Goal: Task Accomplishment & Management: Manage account settings

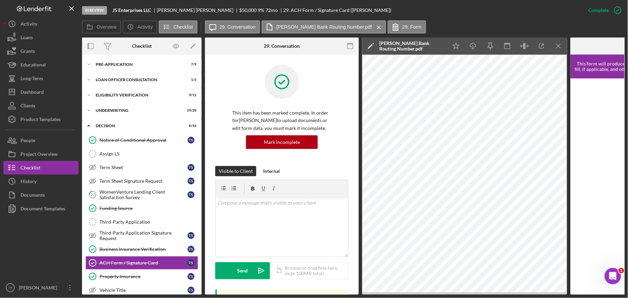
scroll to position [239, 0]
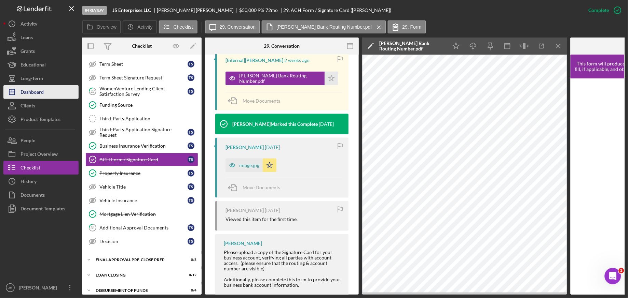
click at [44, 93] on button "Icon/Dashboard Dashboard" at bounding box center [40, 92] width 75 height 14
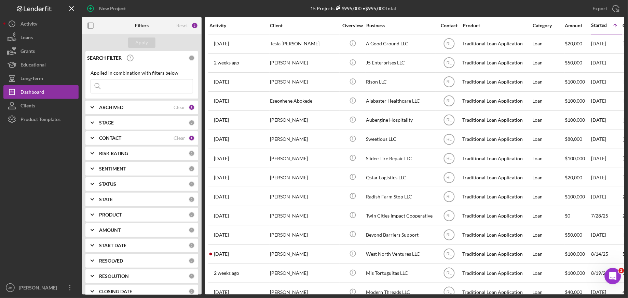
click at [109, 142] on div "CONTACT Clear 1" at bounding box center [147, 138] width 96 height 14
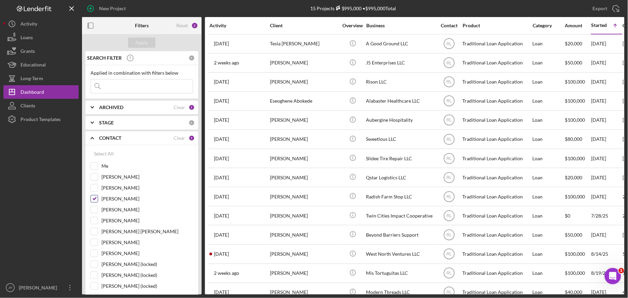
click at [96, 198] on input "Ryan Llewellyn" at bounding box center [94, 199] width 7 height 7
checkbox input "false"
click at [95, 168] on input "Me" at bounding box center [94, 166] width 7 height 7
checkbox input "true"
click at [143, 43] on div "Apply" at bounding box center [142, 43] width 13 height 10
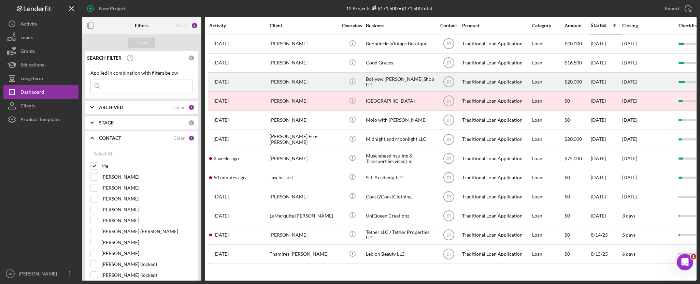
click at [396, 83] on div "Botiyow [PERSON_NAME] Shop LLC" at bounding box center [400, 82] width 68 height 18
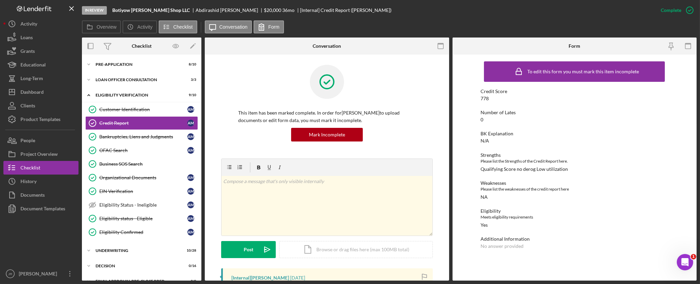
click at [379, 14] on div "In Review Botiyow Barber Shop LLC Abdirashid Mohamed $20,000 $20,000 36 mo [Int…" at bounding box center [368, 10] width 572 height 20
click at [579, 156] on div "Strengths" at bounding box center [575, 155] width 188 height 5
click at [88, 96] on icon "Icon/Expander" at bounding box center [89, 95] width 14 height 14
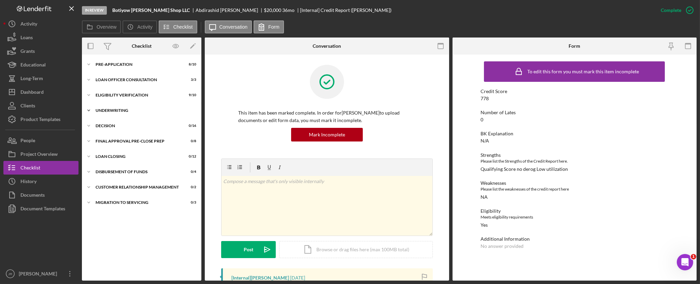
click at [89, 110] on polyline at bounding box center [89, 110] width 2 height 1
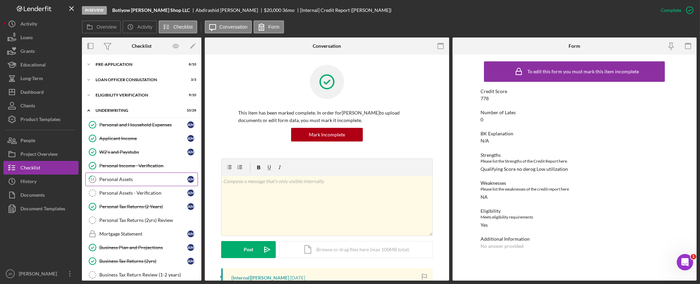
click at [132, 176] on link "14 Personal Assets A M" at bounding box center [141, 180] width 113 height 14
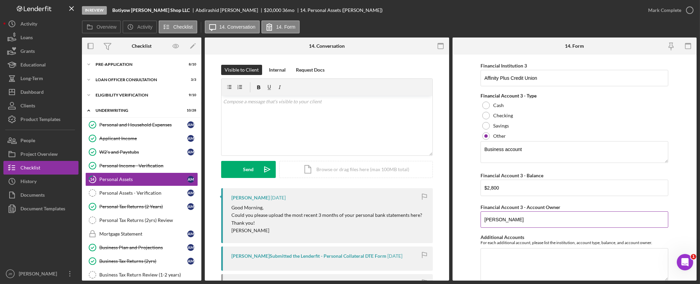
scroll to position [342, 0]
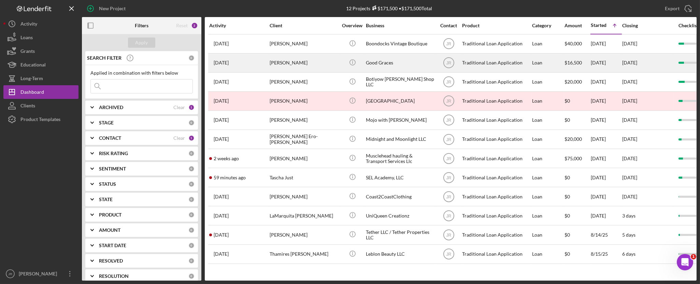
click at [292, 68] on div "Melanie Walby" at bounding box center [304, 63] width 68 height 18
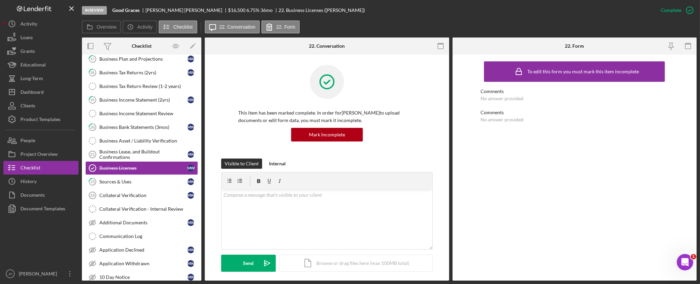
scroll to position [190, 0]
click at [344, 19] on div "In Review Good Graces Melanie Walby $16,500 $16,500 6.75 % 36 mo 22. Business L…" at bounding box center [368, 10] width 572 height 20
click at [281, 10] on div "22. Business Licenses (Melanie W.)" at bounding box center [322, 10] width 86 height 5
click at [279, 10] on div "22. Business Licenses (Melanie W.)" at bounding box center [322, 10] width 86 height 5
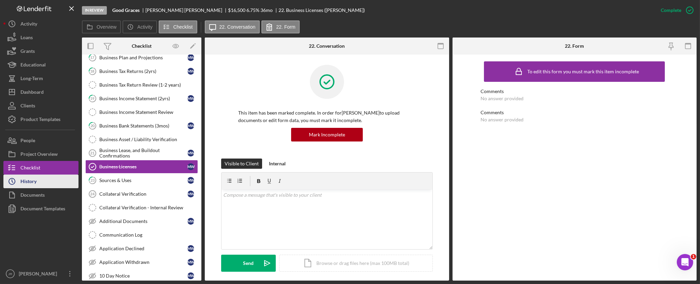
click at [32, 181] on div "History" at bounding box center [28, 182] width 16 height 15
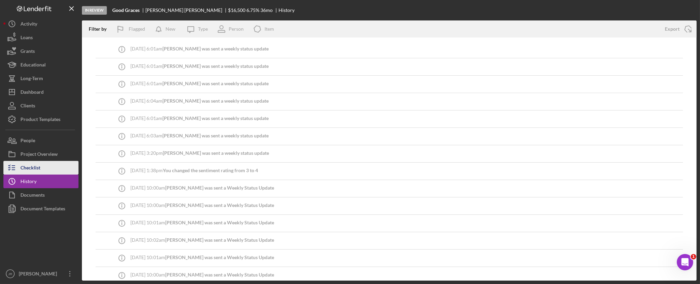
click at [39, 166] on div "Checklist" at bounding box center [30, 168] width 20 height 15
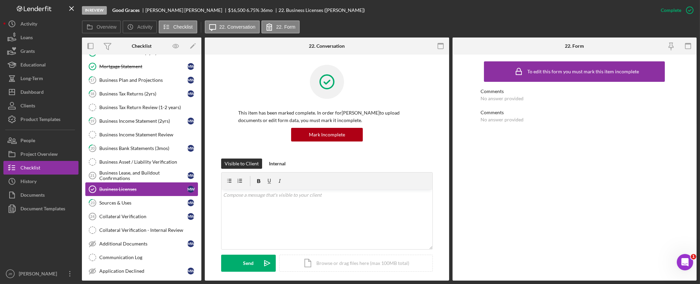
scroll to position [190, 0]
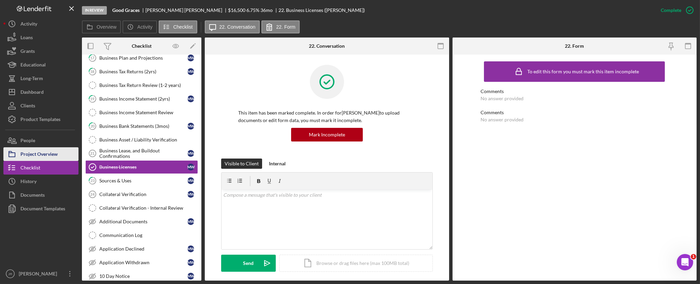
click at [38, 155] on div "Project Overview" at bounding box center [38, 155] width 37 height 15
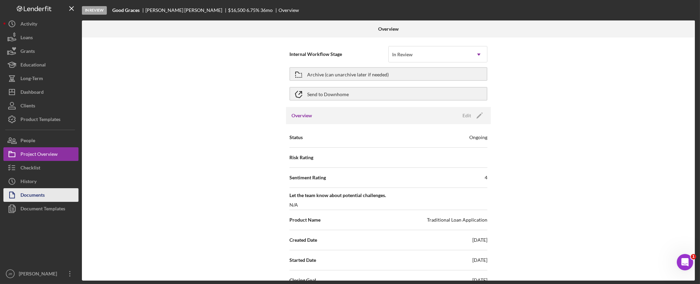
click at [38, 194] on div "Documents" at bounding box center [32, 196] width 24 height 15
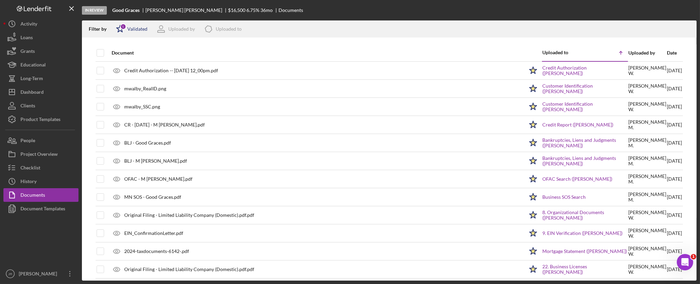
click at [131, 28] on div "Validated" at bounding box center [137, 28] width 20 height 5
click at [117, 54] on input "checkbox" at bounding box center [119, 54] width 7 height 7
checkbox input "false"
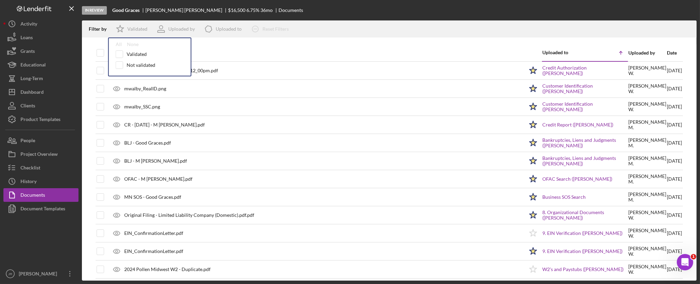
click at [335, 11] on div "In Review Good Graces Melanie Walby $16,500 $16,500 6.75 % 36 mo Documents" at bounding box center [389, 10] width 615 height 20
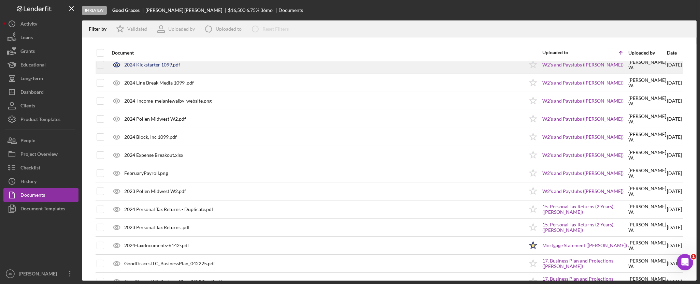
scroll to position [303, 0]
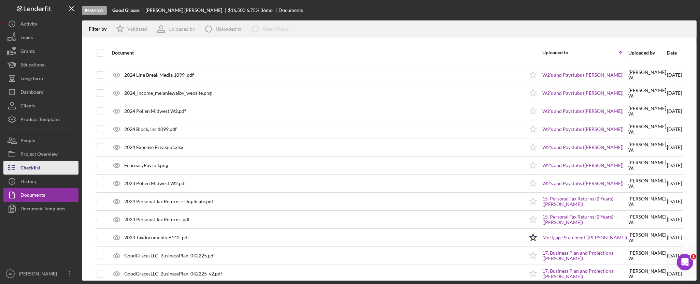
click at [36, 166] on div "Checklist" at bounding box center [30, 168] width 20 height 15
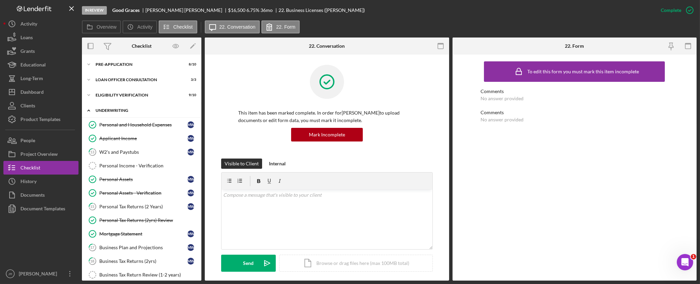
click at [88, 113] on icon "Icon/Expander" at bounding box center [89, 111] width 14 height 14
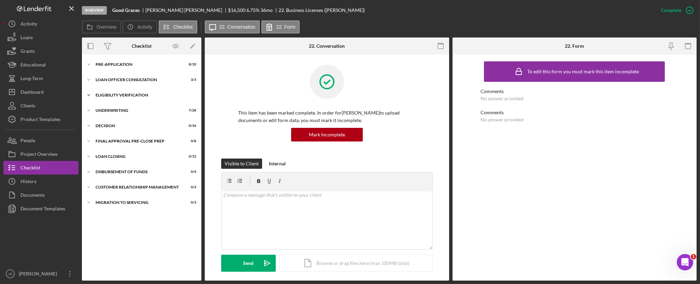
click at [90, 96] on icon "Icon/Expander" at bounding box center [89, 95] width 14 height 14
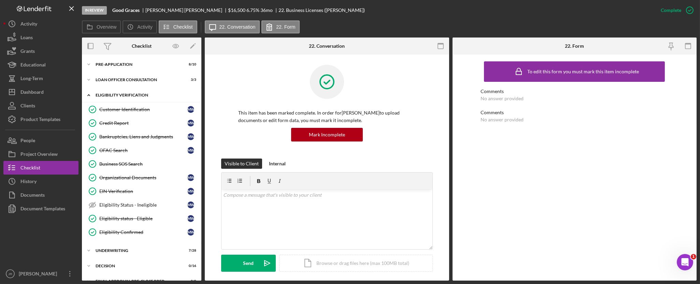
click at [92, 97] on icon "Icon/Expander" at bounding box center [89, 95] width 14 height 14
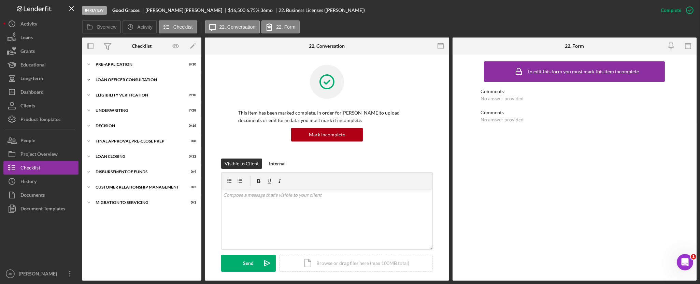
click at [91, 80] on icon "Icon/Expander" at bounding box center [89, 80] width 14 height 14
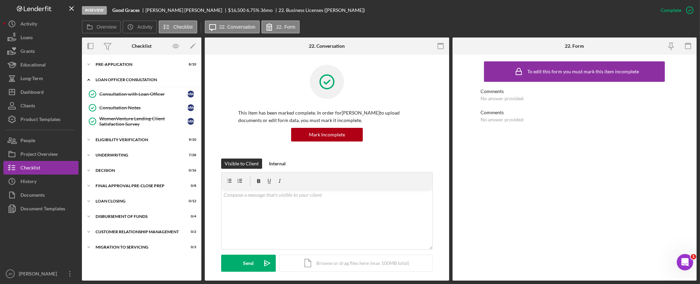
click at [91, 80] on icon "Icon/Expander" at bounding box center [89, 80] width 14 height 14
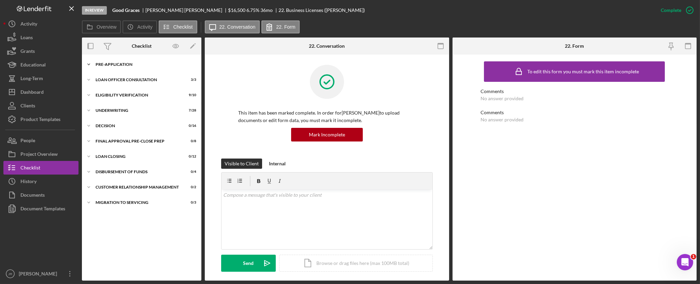
click at [89, 68] on icon "Icon/Expander" at bounding box center [89, 65] width 14 height 14
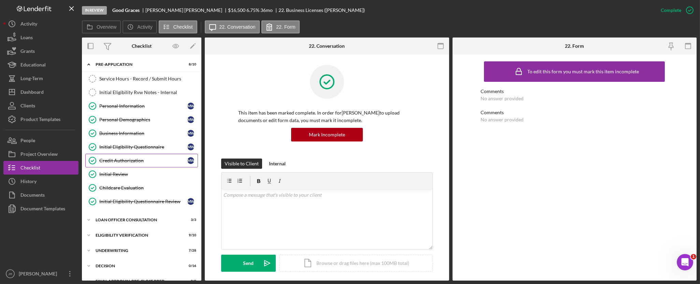
click at [130, 155] on link "Credit Authorization Credit Authorization M W" at bounding box center [141, 161] width 113 height 14
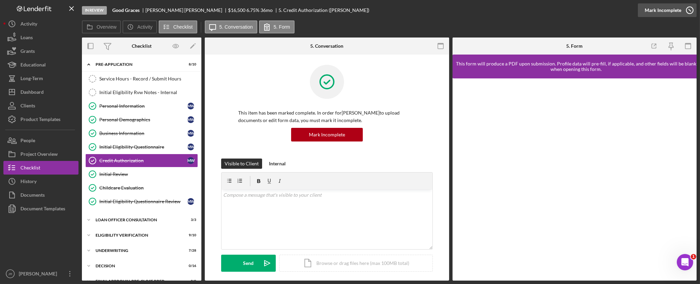
click at [689, 10] on icon "button" at bounding box center [690, 10] width 17 height 17
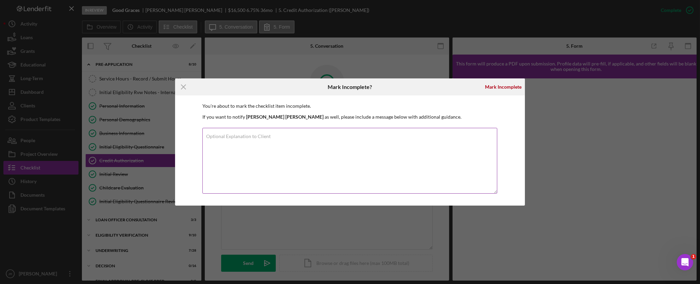
click at [297, 138] on textarea "Optional Explanation to Client" at bounding box center [350, 161] width 295 height 66
drag, startPoint x: 338, startPoint y: 141, endPoint x: 189, endPoint y: 145, distance: 149.0
click at [189, 145] on div "You're about to mark the checklist item incomplete. If you want to notify Melan…" at bounding box center [350, 151] width 350 height 110
type textarea "Unlocking to confirm authorization to pull updated credit report"
click at [363, 150] on textarea "Unlocking to confirm authorization to pull updated credit report" at bounding box center [350, 161] width 295 height 66
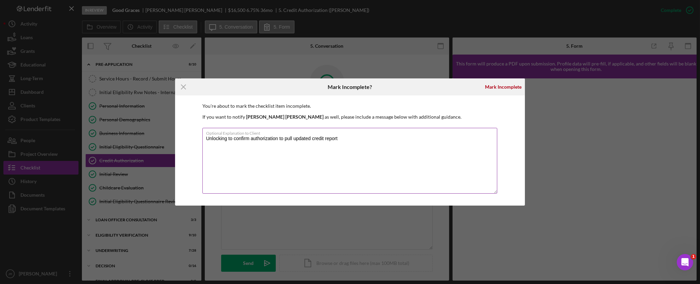
click at [338, 141] on textarea "Unlocking to confirm authorization to pull updated credit report" at bounding box center [350, 161] width 295 height 66
drag, startPoint x: 350, startPoint y: 143, endPoint x: 207, endPoint y: 139, distance: 143.8
click at [203, 144] on textarea "Unlocking to confirm authorization to pull updated credit report" at bounding box center [350, 161] width 295 height 66
type textarea "u"
type textarea "Please complete an updated credit authorization form as the one on file has exp…"
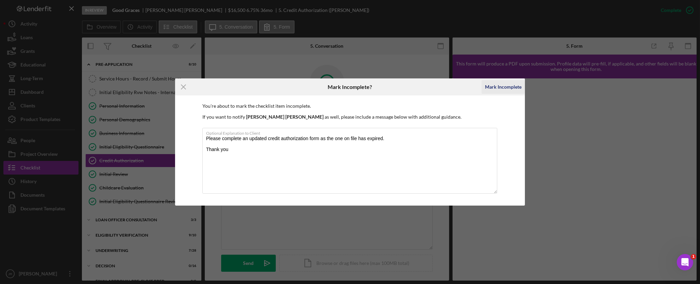
click at [497, 90] on div "Mark Incomplete" at bounding box center [503, 87] width 37 height 14
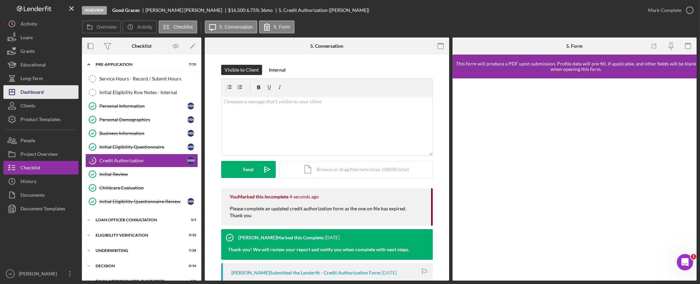
click at [45, 92] on button "Icon/Dashboard Dashboard" at bounding box center [40, 92] width 75 height 14
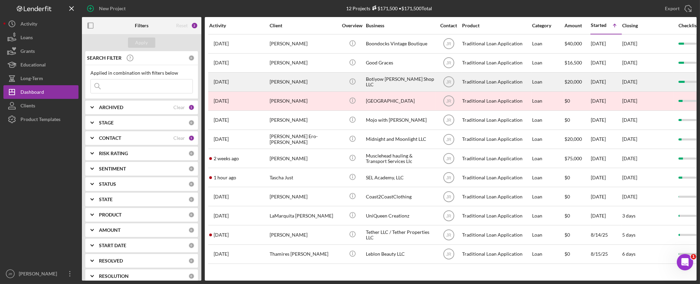
click at [312, 74] on div "[PERSON_NAME]" at bounding box center [304, 82] width 68 height 18
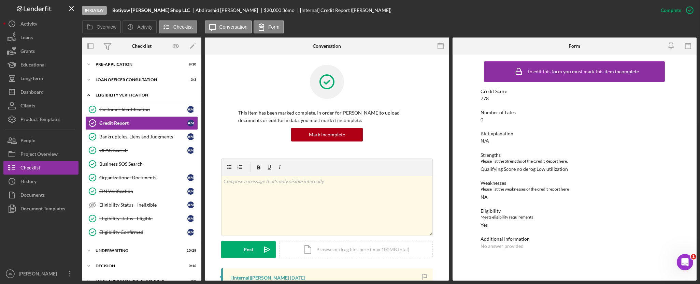
click at [88, 91] on icon "Icon/Expander" at bounding box center [89, 95] width 14 height 14
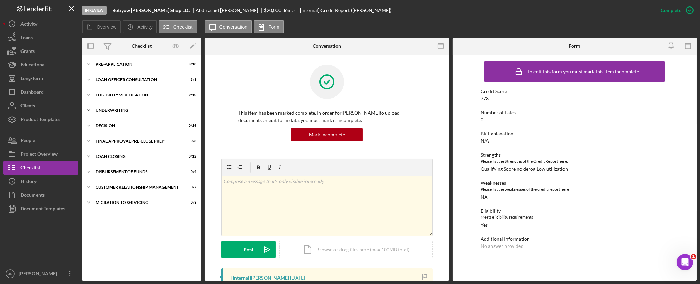
click at [100, 113] on div "Icon/Expander Underwriting 10 / 28" at bounding box center [142, 111] width 120 height 14
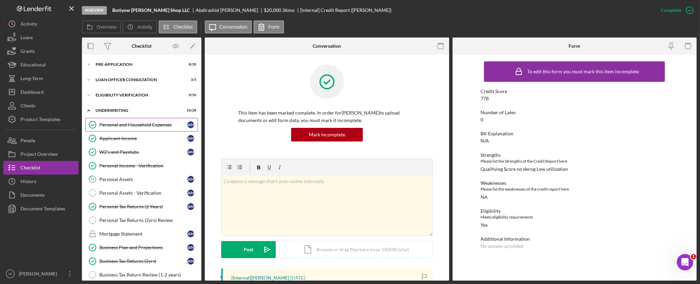
click at [141, 128] on link "Personal and Household Expenses Personal and Household Expenses A M" at bounding box center [141, 125] width 113 height 14
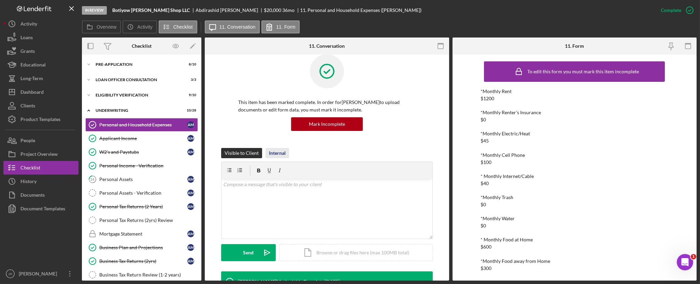
click at [280, 152] on div "Internal" at bounding box center [277, 153] width 17 height 10
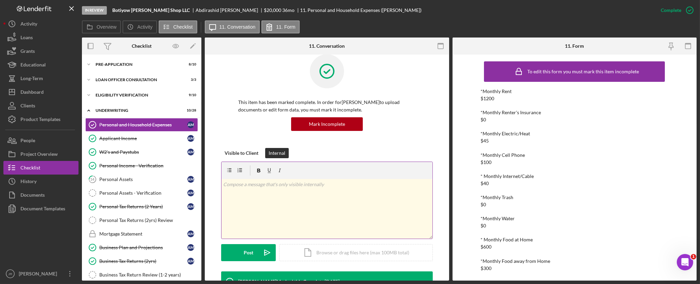
click at [298, 216] on div "v Color teal Color pink Remove color Add row above Add row below Add column bef…" at bounding box center [327, 209] width 211 height 60
drag, startPoint x: 315, startPoint y: 187, endPoint x: 310, endPoint y: 186, distance: 5.2
click at [310, 186] on p "Household expenses verified with applicant via phone call." at bounding box center [332, 188] width 197 height 8
click at [86, 62] on icon "Icon/Expander" at bounding box center [89, 65] width 14 height 14
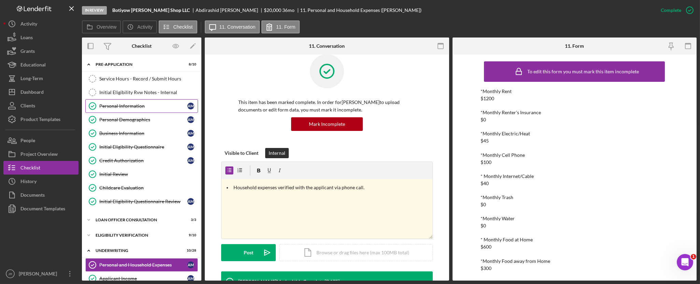
click at [149, 107] on div "Personal Information" at bounding box center [143, 105] width 88 height 5
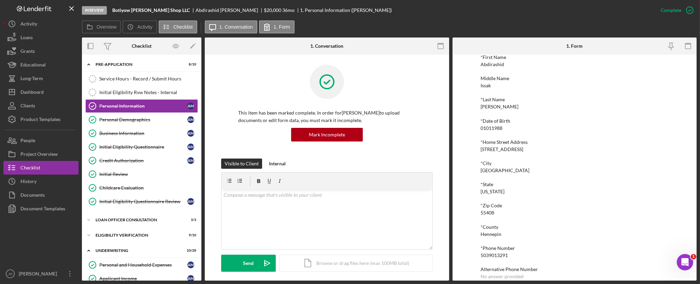
scroll to position [64, 0]
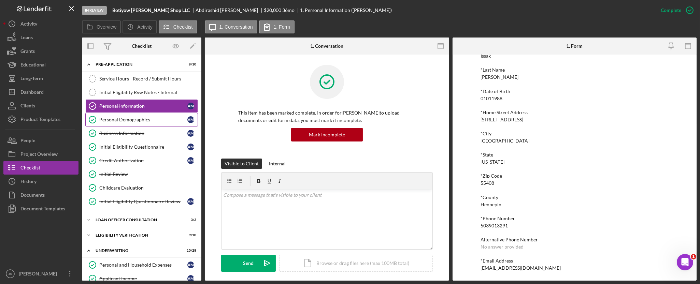
click at [131, 117] on div "Personal Demographics" at bounding box center [143, 119] width 88 height 5
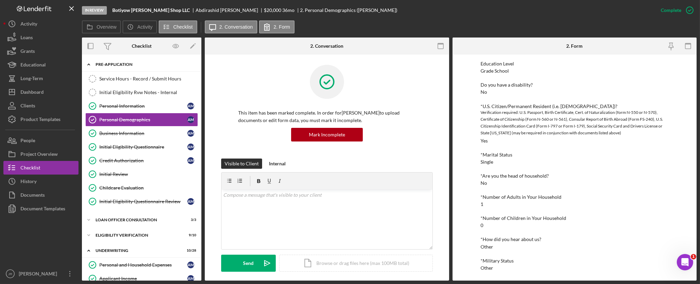
click at [88, 66] on icon "Icon/Expander" at bounding box center [89, 65] width 14 height 14
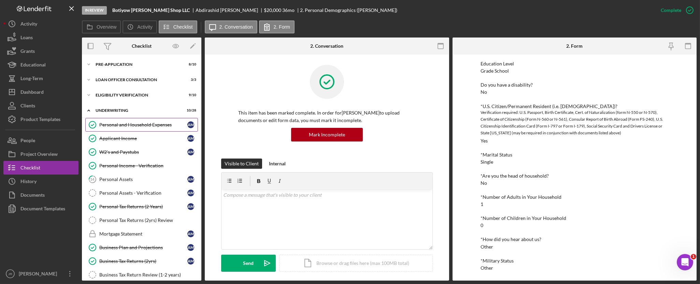
click at [135, 127] on div "Personal and Household Expenses" at bounding box center [143, 124] width 88 height 5
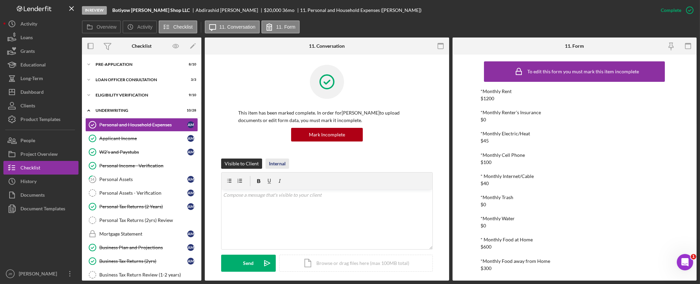
click at [271, 164] on div "Internal" at bounding box center [277, 164] width 17 height 10
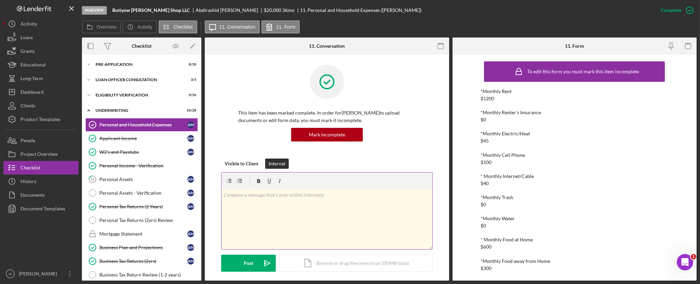
drag, startPoint x: 297, startPoint y: 225, endPoint x: 294, endPoint y: 225, distance: 3.8
click at [295, 225] on div "v Color teal Color pink Remove color Add row above Add row below Add column bef…" at bounding box center [327, 220] width 211 height 60
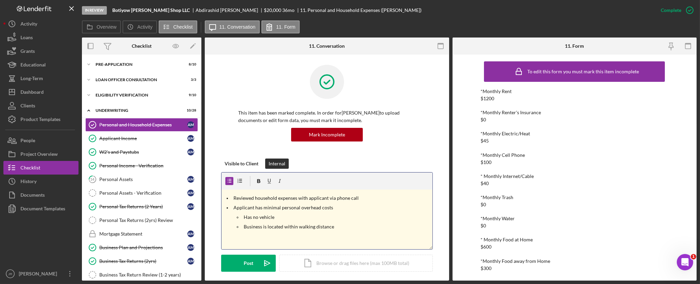
click at [349, 233] on div "v Color teal Color pink Remove color Add row above Add row below Add column bef…" at bounding box center [327, 220] width 211 height 60
click at [340, 240] on div "v Color teal Color pink Remove color Add row above Add row below Add column bef…" at bounding box center [327, 220] width 211 height 60
click at [338, 231] on p "Business is located within walking distance" at bounding box center [337, 227] width 187 height 8
click at [338, 226] on p "Business is located within walking distance" at bounding box center [337, 227] width 187 height 8
click at [270, 228] on p "Business is located within walking distance of the residence" at bounding box center [337, 227] width 187 height 8
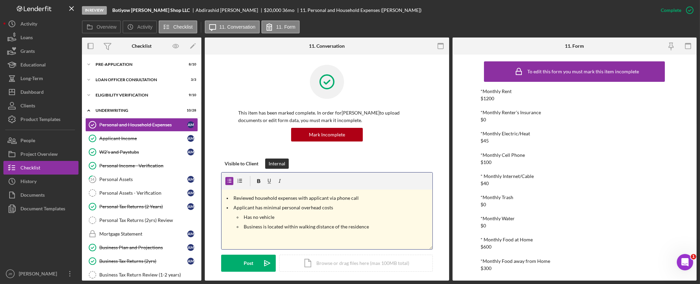
click at [360, 226] on p "Business is located within walking distance of the residence" at bounding box center [337, 227] width 187 height 8
click at [374, 226] on p "Business is located within walking distance of the residence" at bounding box center [337, 227] width 187 height 8
click at [369, 209] on p "Applicant has minimal personal overhead costs" at bounding box center [332, 208] width 197 height 8
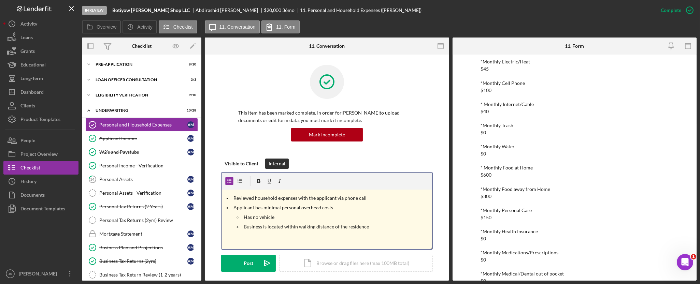
scroll to position [234, 0]
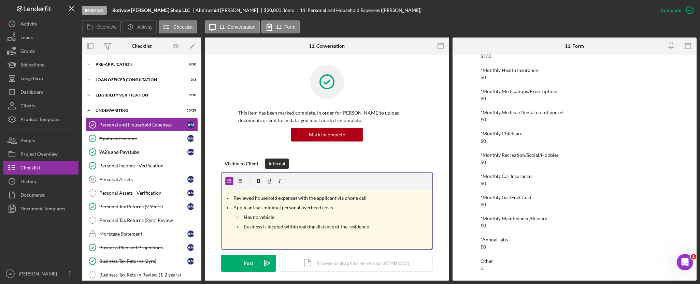
click at [378, 227] on p "Business is located within walking distance of the residence" at bounding box center [337, 227] width 187 height 8
drag, startPoint x: 378, startPoint y: 227, endPoint x: 370, endPoint y: 226, distance: 8.9
click at [378, 227] on p "Business is located within walking distance of the residence" at bounding box center [337, 227] width 187 height 8
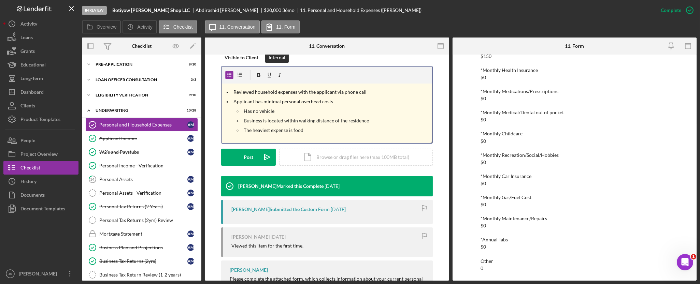
scroll to position [48, 0]
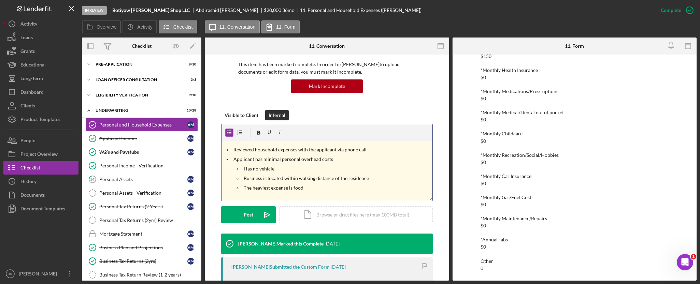
click at [333, 192] on p "The heaviest expense is food" at bounding box center [337, 188] width 187 height 8
click at [248, 214] on div "Post" at bounding box center [249, 215] width 10 height 17
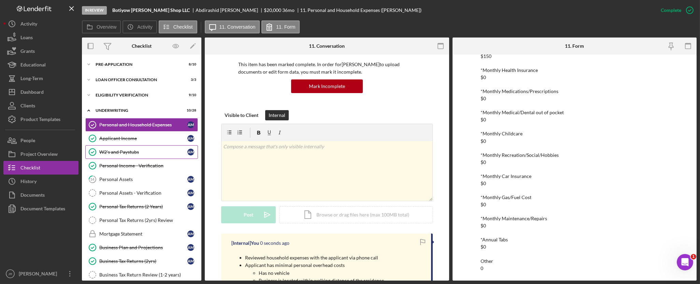
click at [130, 152] on div "W2's and Paystubs" at bounding box center [143, 152] width 88 height 5
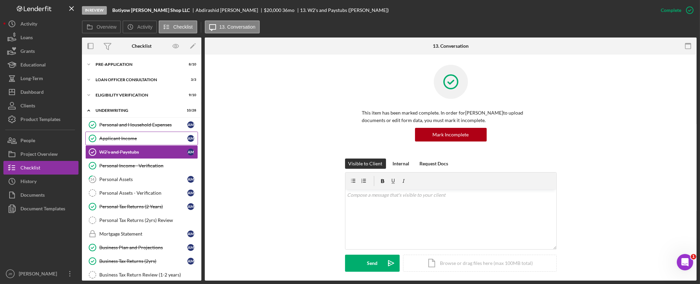
click at [125, 135] on link "Applicant Income Applicant Income A M" at bounding box center [141, 139] width 113 height 14
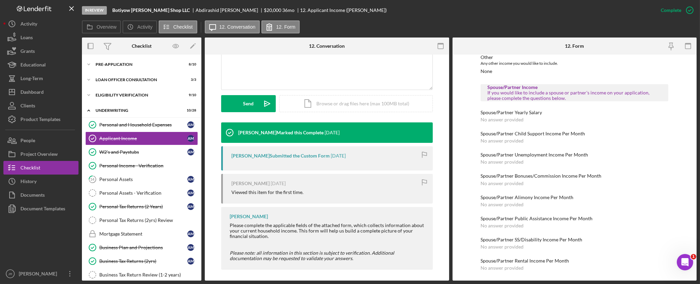
scroll to position [162, 0]
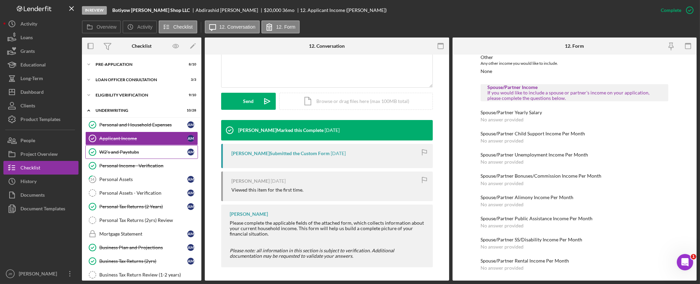
click at [144, 152] on div "W2's and Paystubs" at bounding box center [143, 152] width 88 height 5
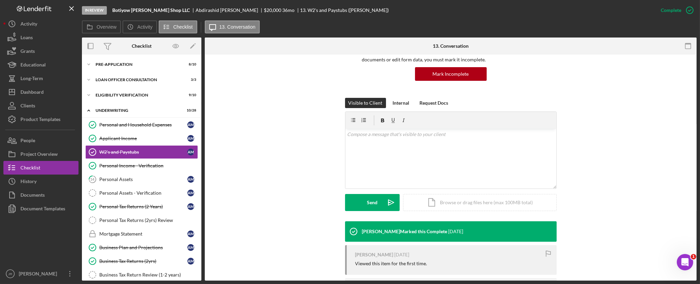
scroll to position [129, 0]
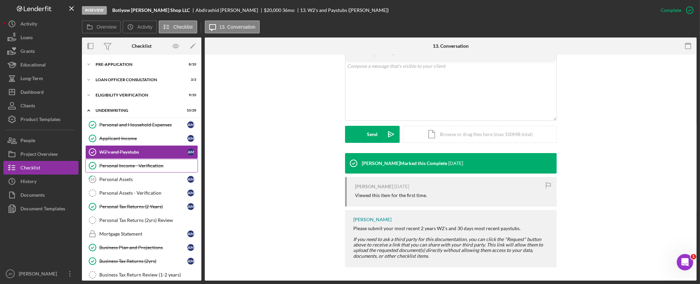
click at [149, 163] on link "Personal Income - Verification Personal Income - Verification" at bounding box center [141, 166] width 113 height 14
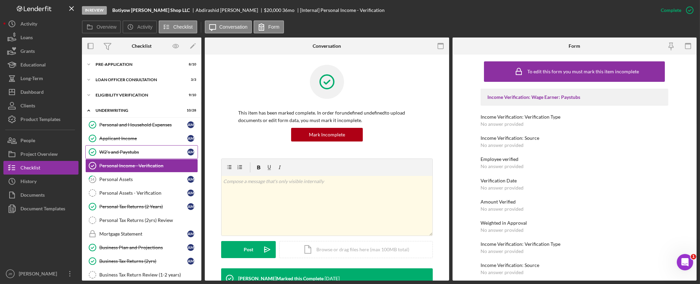
click at [119, 154] on div "W2's and Paystubs" at bounding box center [143, 152] width 88 height 5
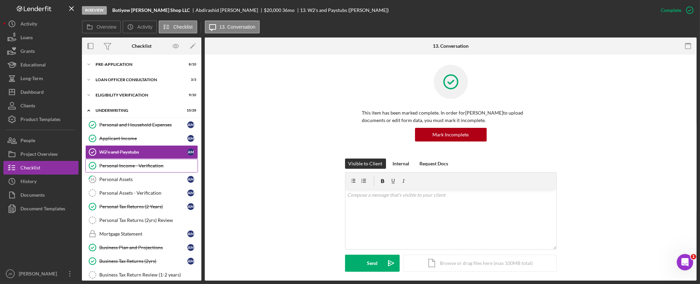
click at [140, 169] on link "Personal Income - Verification Personal Income - Verification" at bounding box center [141, 166] width 113 height 14
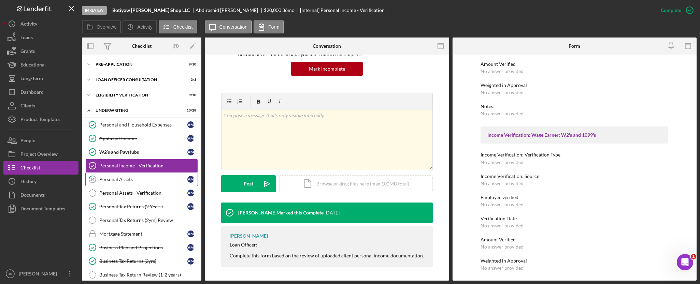
click at [129, 177] on link "14 Personal Assets A M" at bounding box center [141, 180] width 113 height 14
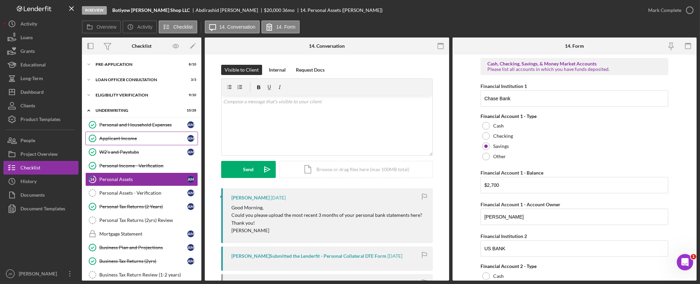
click at [124, 139] on div "Applicant Income" at bounding box center [143, 138] width 88 height 5
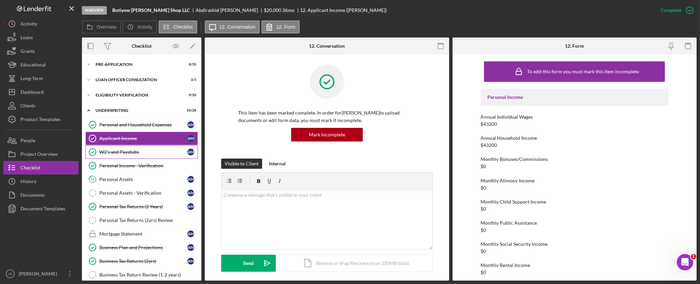
click at [135, 153] on div "W2's and Paystubs" at bounding box center [143, 152] width 88 height 5
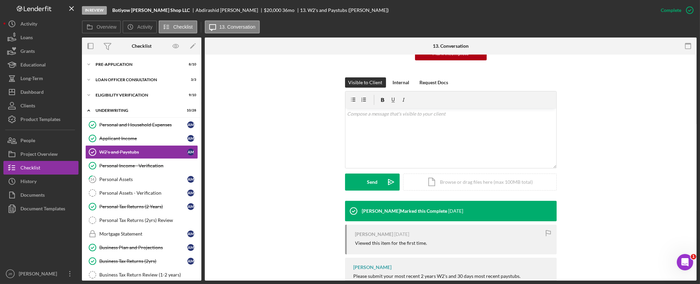
scroll to position [129, 0]
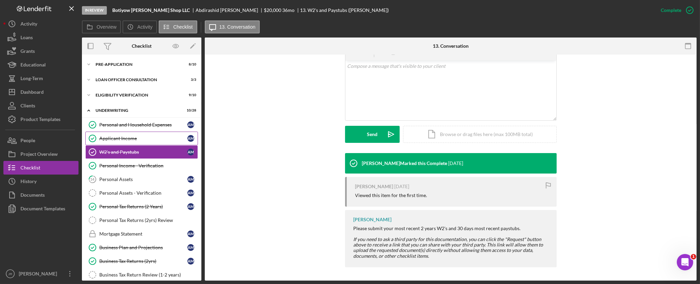
click at [118, 138] on div "Applicant Income" at bounding box center [143, 138] width 88 height 5
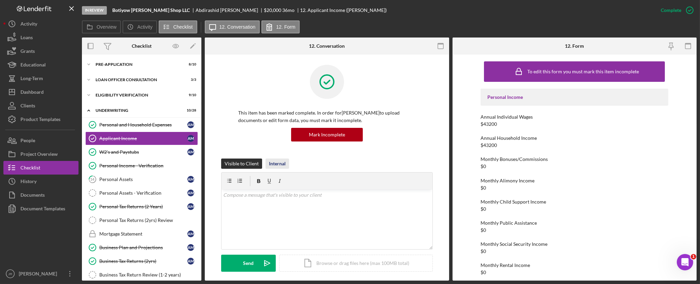
click at [273, 161] on div "Internal" at bounding box center [277, 164] width 17 height 10
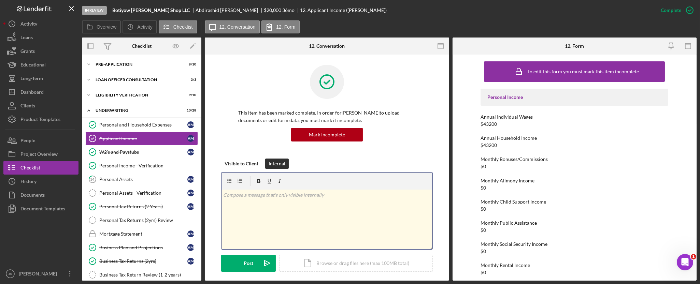
click at [316, 205] on div "v Color teal Color pink Remove color Add row above Add row below Add column bef…" at bounding box center [327, 220] width 211 height 60
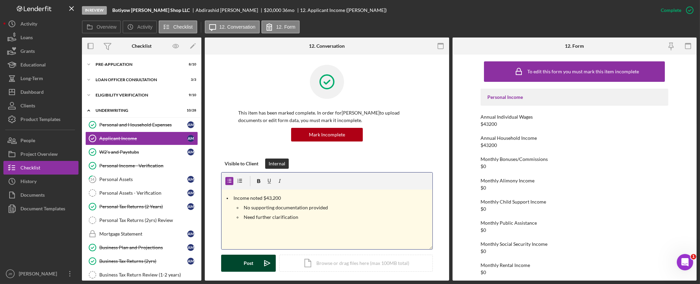
click at [245, 268] on div "Post" at bounding box center [249, 263] width 10 height 17
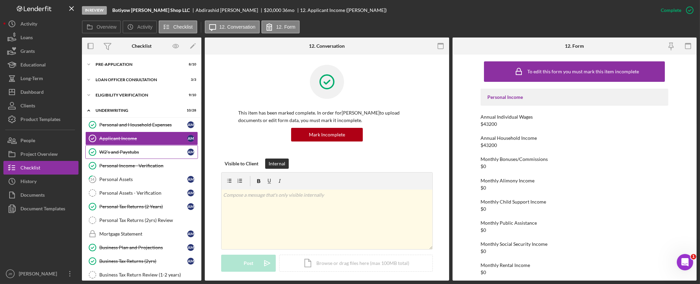
click at [124, 151] on div "W2's and Paystubs" at bounding box center [143, 152] width 88 height 5
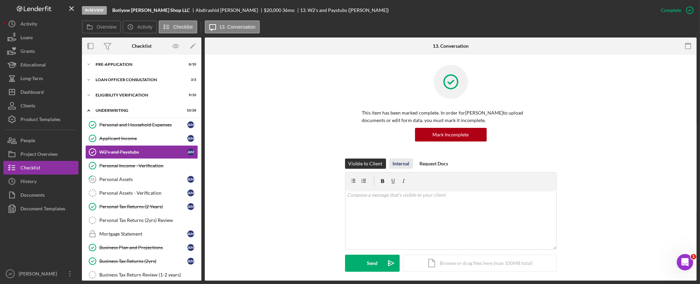
click at [401, 163] on div "Internal" at bounding box center [401, 164] width 17 height 10
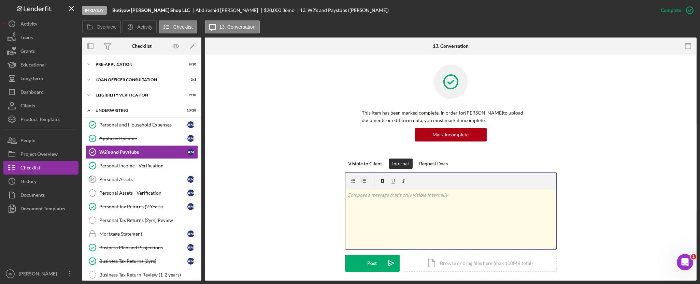
click at [394, 221] on div "v Color teal Color pink Remove color Add row above Add row below Add column bef…" at bounding box center [451, 220] width 211 height 60
click at [368, 264] on div "Post" at bounding box center [373, 263] width 10 height 17
click at [148, 167] on div "Personal Income - Verification" at bounding box center [148, 165] width 98 height 5
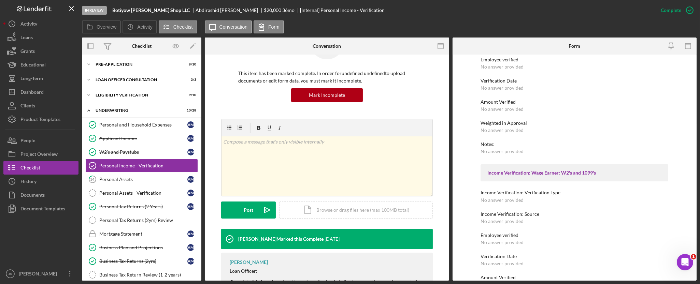
scroll to position [66, 0]
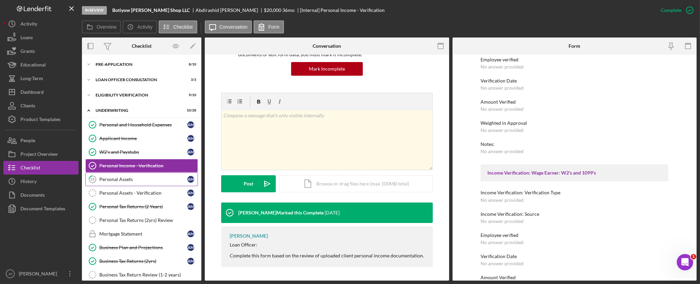
click at [117, 185] on link "14 Personal Assets A M" at bounding box center [141, 180] width 113 height 14
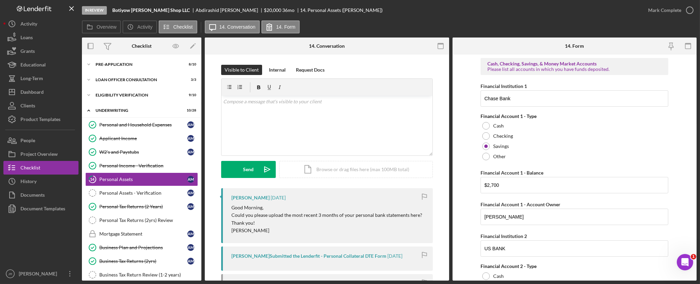
click at [333, 282] on div "In Review Botiyow Barber Shop LLC Abdirashid Mohamed $20,000 $20,000 36 mo 14. …" at bounding box center [350, 142] width 700 height 284
click at [279, 67] on div "Internal" at bounding box center [277, 70] width 17 height 10
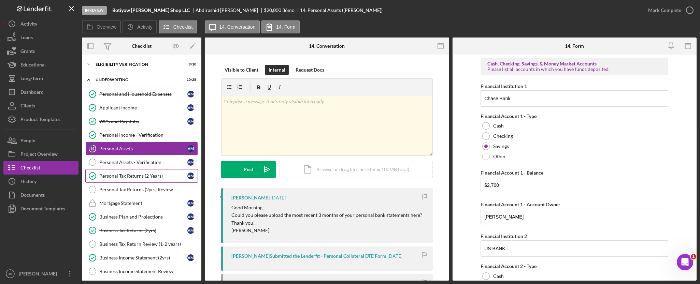
scroll to position [76, 0]
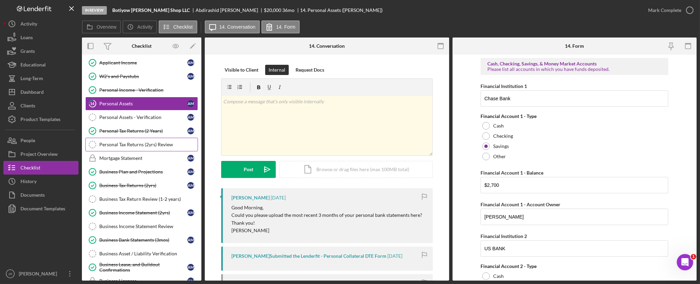
click at [135, 150] on link "Personal Tax Returns (2yrs) Review Personal Tax Returns (2yrs) Review" at bounding box center [141, 145] width 113 height 14
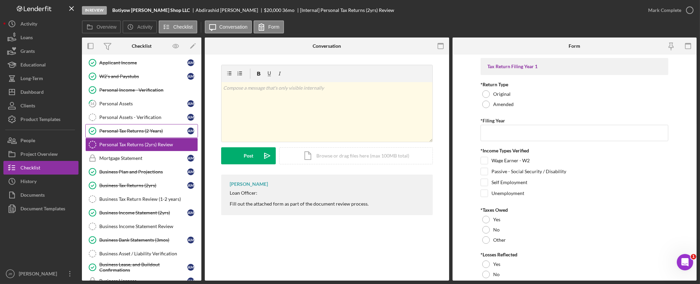
click at [132, 134] on div "Personal Tax Returns (2 Years)" at bounding box center [143, 130] width 88 height 5
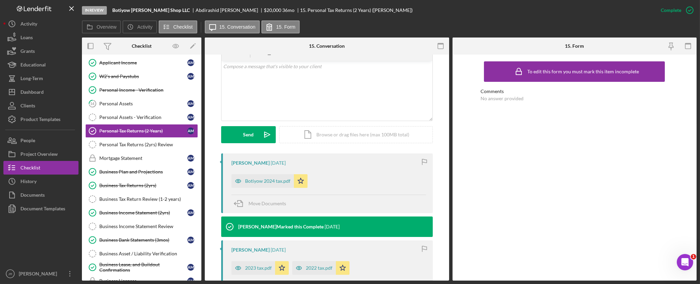
scroll to position [227, 0]
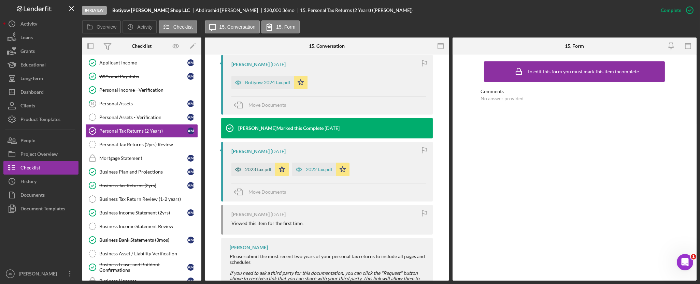
click at [252, 169] on div "2023 tax.pdf" at bounding box center [258, 169] width 27 height 5
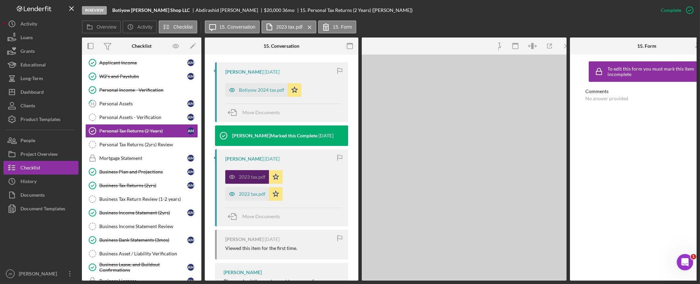
scroll to position [235, 0]
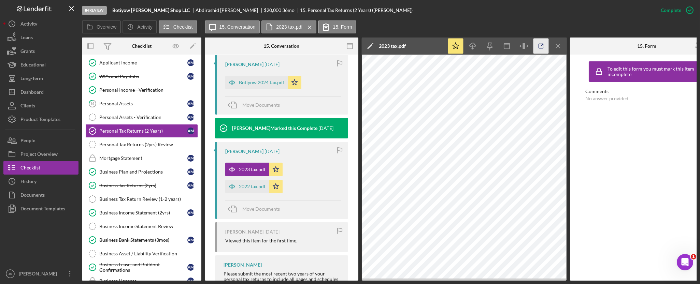
click at [543, 46] on icon "button" at bounding box center [541, 46] width 15 height 15
click at [268, 82] on div "Botiyow 2024 tax.pdf" at bounding box center [261, 82] width 45 height 5
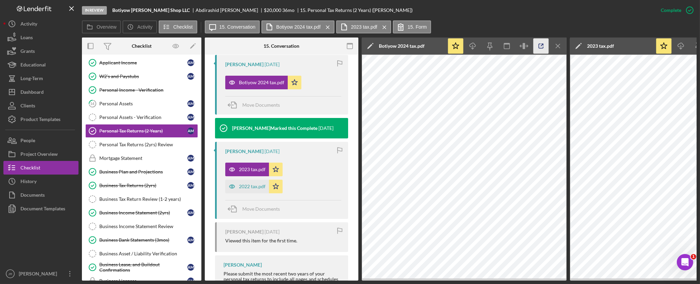
click at [542, 45] on line "button" at bounding box center [542, 45] width 2 height 2
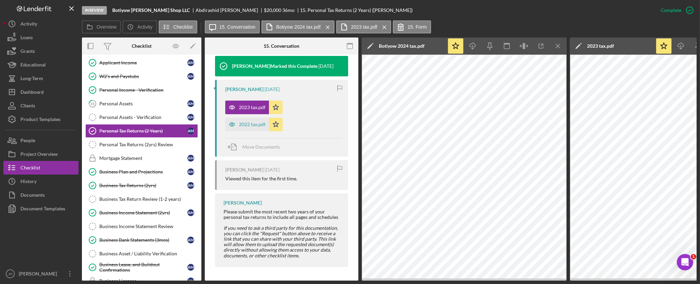
scroll to position [33, 0]
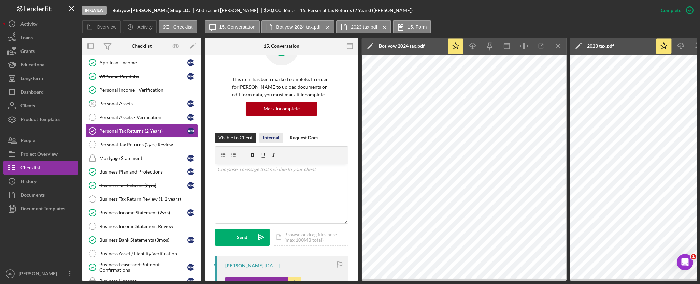
click at [272, 137] on div "Internal" at bounding box center [271, 138] width 17 height 10
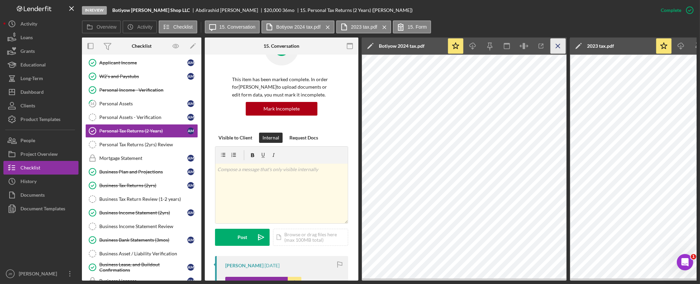
click at [561, 47] on icon "Icon/Menu Close" at bounding box center [558, 46] width 15 height 15
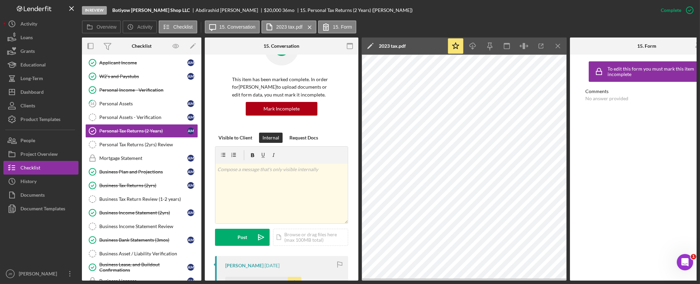
click at [561, 47] on icon "Icon/Menu Close" at bounding box center [558, 46] width 15 height 15
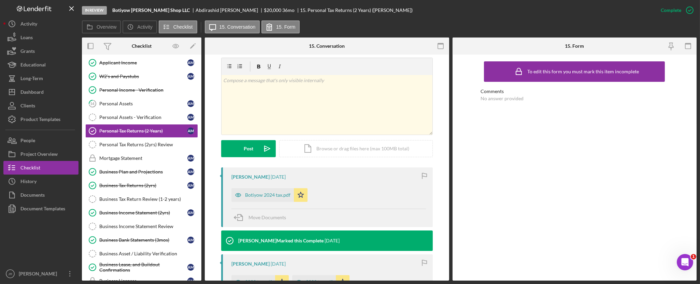
scroll to position [261, 0]
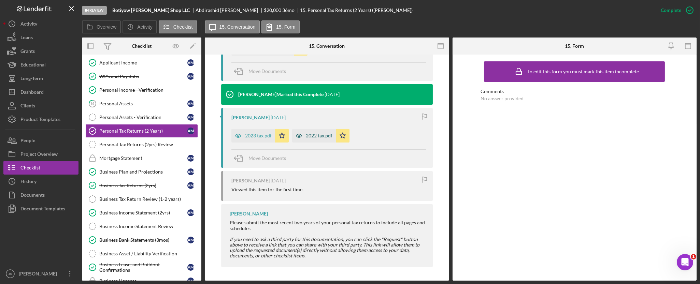
click at [319, 139] on div "2022 tax.pdf" at bounding box center [314, 136] width 44 height 14
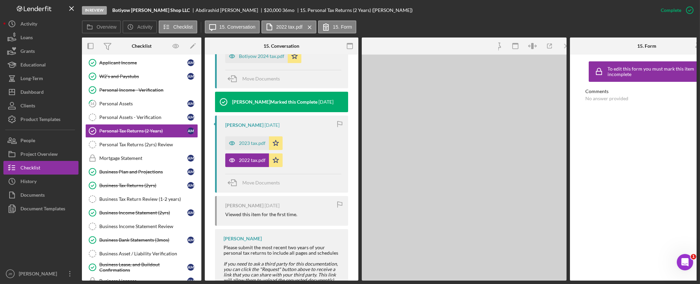
scroll to position [269, 0]
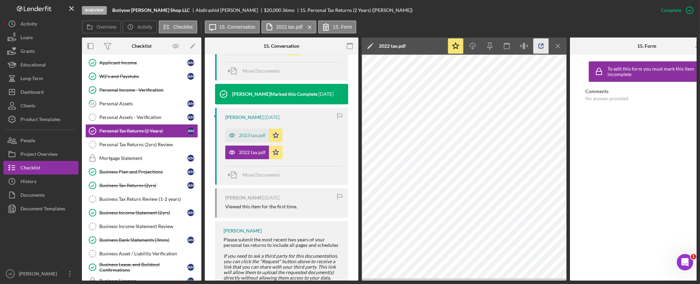
click at [543, 48] on icon "button" at bounding box center [541, 46] width 4 height 4
drag, startPoint x: 556, startPoint y: 44, endPoint x: 495, endPoint y: 38, distance: 61.5
click at [556, 44] on icon "Icon/Menu Close" at bounding box center [558, 46] width 15 height 15
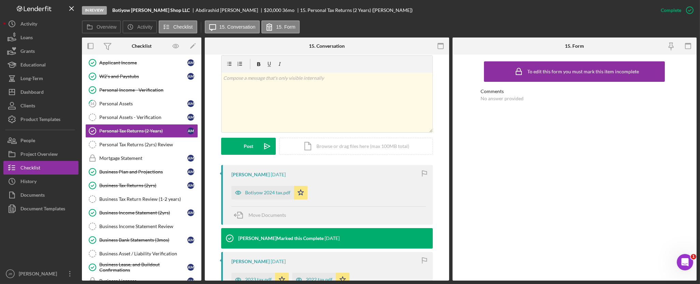
scroll to position [0, 0]
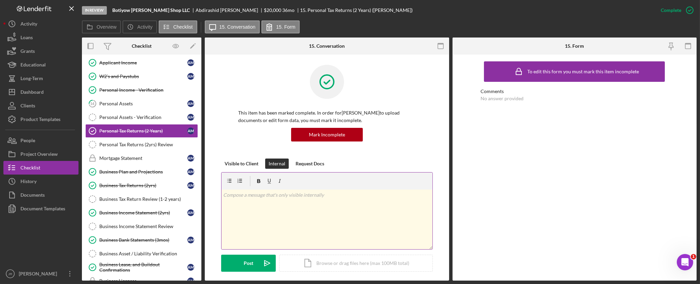
click at [295, 212] on div "v Color teal Color pink Remove color Add row above Add row below Add column bef…" at bounding box center [327, 220] width 211 height 60
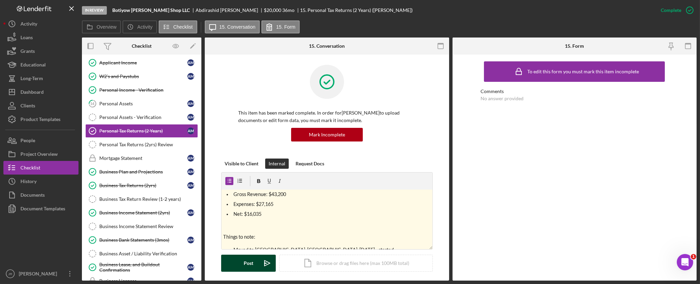
drag, startPoint x: 260, startPoint y: 265, endPoint x: 262, endPoint y: 261, distance: 4.1
click at [260, 264] on icon "Icon/icon-invite-send" at bounding box center [267, 263] width 17 height 17
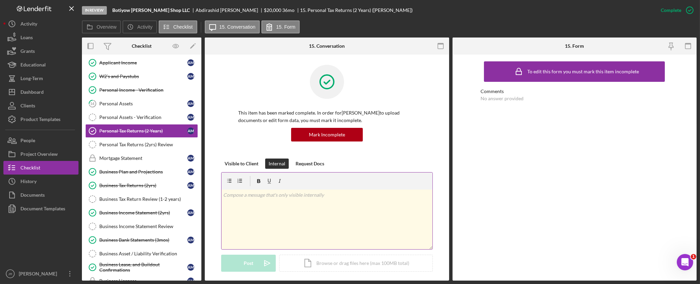
scroll to position [0, 0]
click at [141, 100] on link "14 Personal Assets A M" at bounding box center [141, 104] width 113 height 14
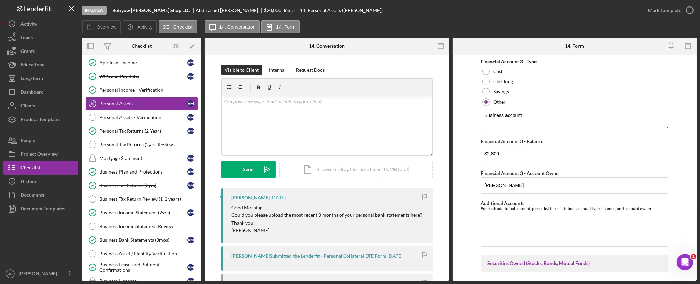
scroll to position [379, 0]
click at [139, 159] on div "Mortgage Statement" at bounding box center [143, 158] width 88 height 5
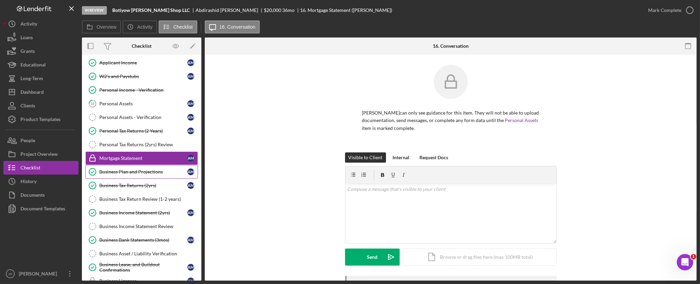
click at [135, 173] on div "Business Plan and Projections" at bounding box center [143, 171] width 88 height 5
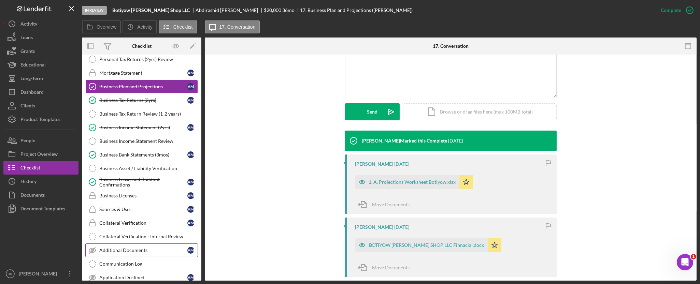
scroll to position [190, 0]
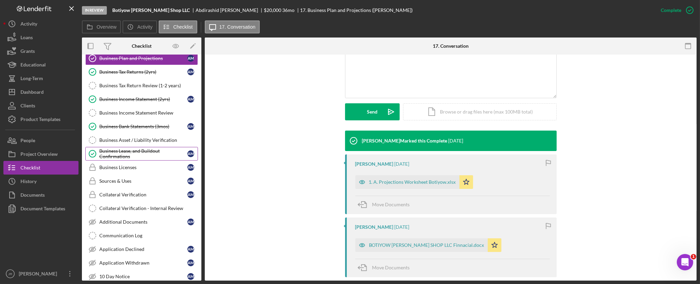
click at [141, 148] on link "Business Lease, and Buildout Confirmations Business Lease, and Buildout Confirm…" at bounding box center [141, 154] width 113 height 14
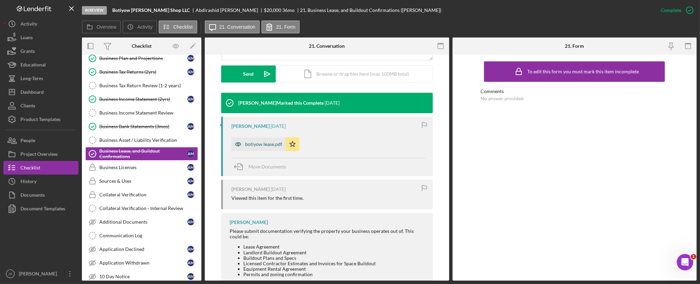
click at [252, 147] on div "botiyow lease.pdf" at bounding box center [259, 145] width 54 height 14
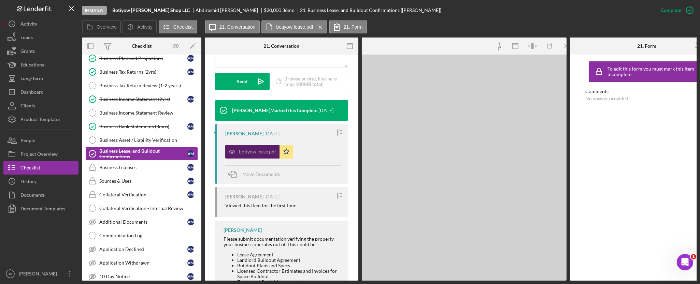
scroll to position [197, 0]
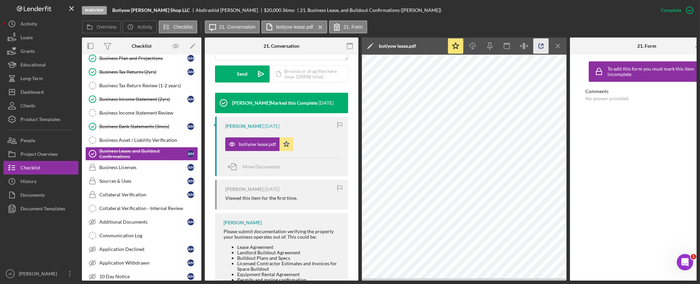
click at [540, 46] on icon "button" at bounding box center [541, 46] width 15 height 15
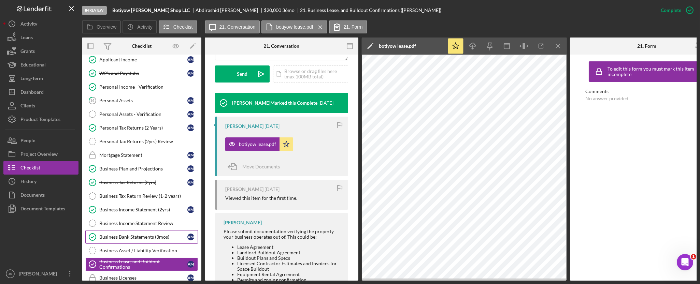
scroll to position [76, 0]
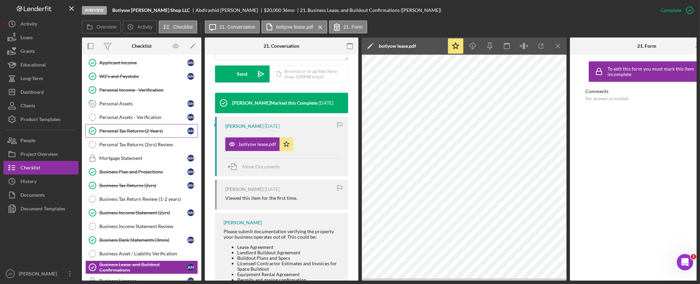
drag, startPoint x: 127, startPoint y: 128, endPoint x: 133, endPoint y: 129, distance: 6.2
click at [127, 128] on div "Personal Tax Returns (2 Years)" at bounding box center [143, 130] width 88 height 5
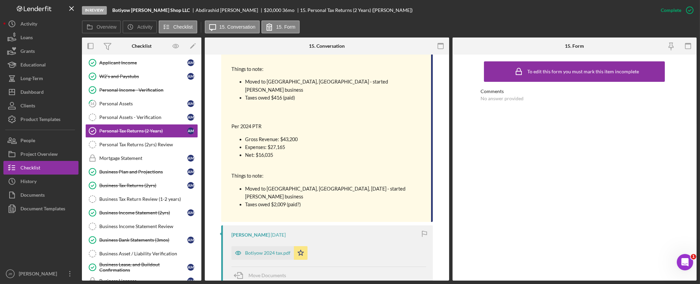
scroll to position [455, 0]
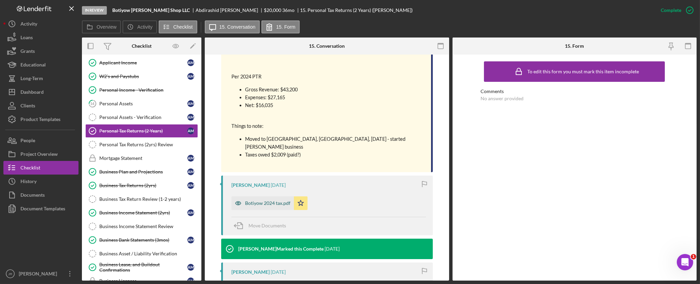
drag, startPoint x: 263, startPoint y: 188, endPoint x: 264, endPoint y: 182, distance: 5.9
click at [263, 186] on div "Bridgid McGuiness-Barclay 7 months ago Botiyow 2024 tax.pdf Icon/Star Move Docu…" at bounding box center [327, 206] width 212 height 60
click at [264, 201] on div "Botiyow 2024 tax.pdf" at bounding box center [267, 203] width 45 height 5
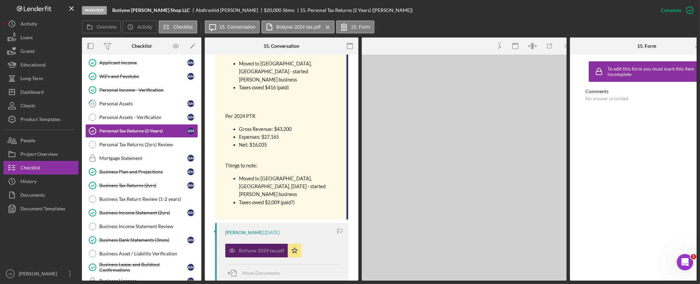
scroll to position [495, 0]
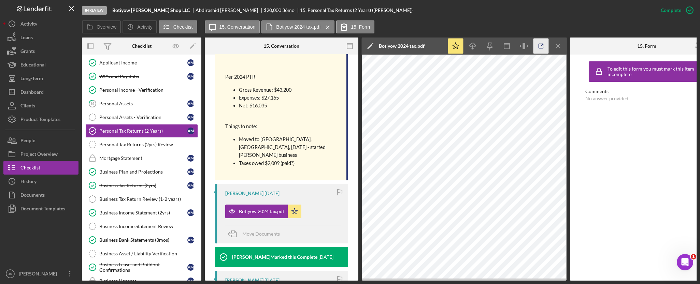
click at [541, 45] on icon "button" at bounding box center [541, 46] width 15 height 15
click at [128, 265] on div "Business Lease, and Buildout Confirmations" at bounding box center [143, 267] width 88 height 11
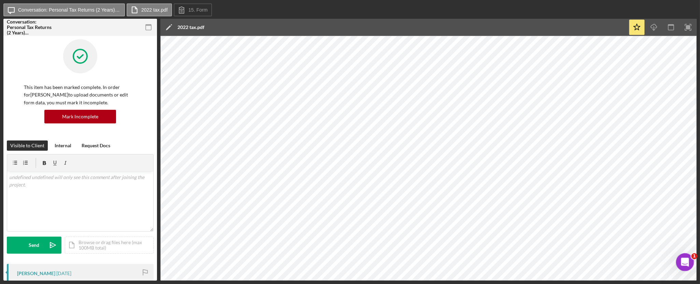
drag, startPoint x: 691, startPoint y: 264, endPoint x: 683, endPoint y: 185, distance: 79.0
click at [683, 253] on html at bounding box center [684, 261] width 16 height 16
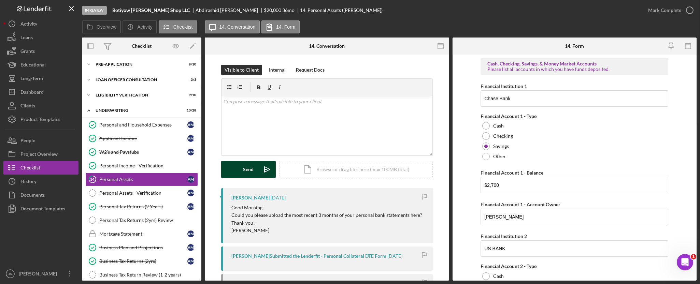
scroll to position [342, 0]
